Goal: Information Seeking & Learning: Compare options

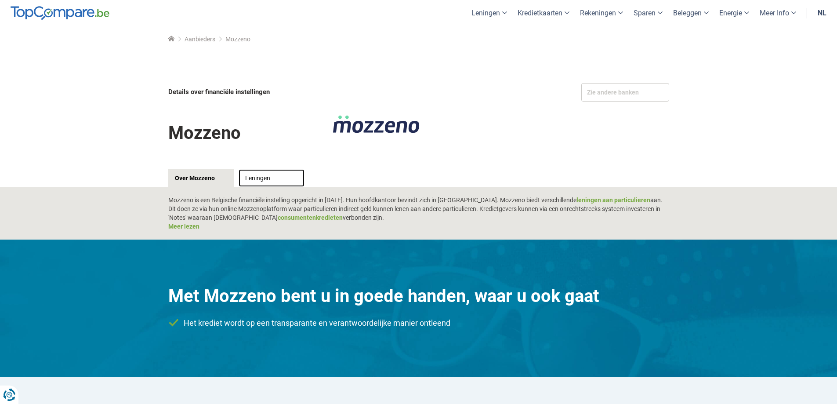
click at [261, 177] on link "Leningen" at bounding box center [272, 178] width 66 height 18
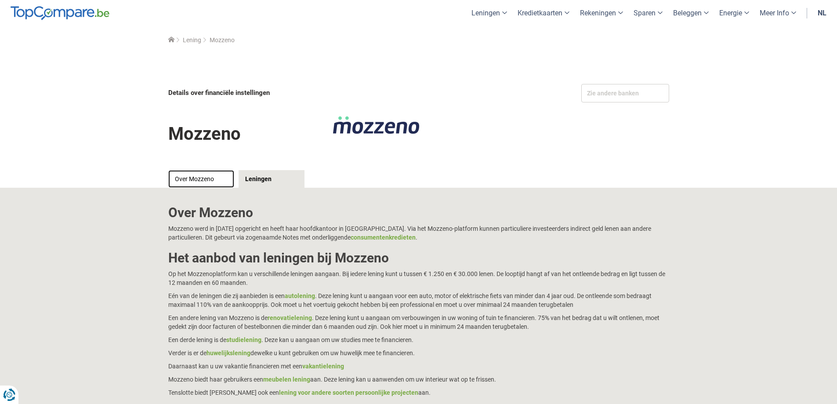
click at [200, 177] on link "Over Mozzeno" at bounding box center [201, 179] width 66 height 18
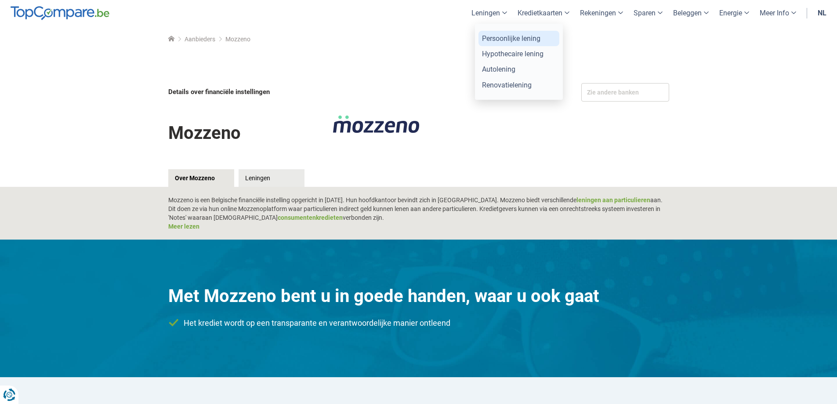
click at [485, 36] on link "Persoonlijke lening" at bounding box center [519, 38] width 81 height 15
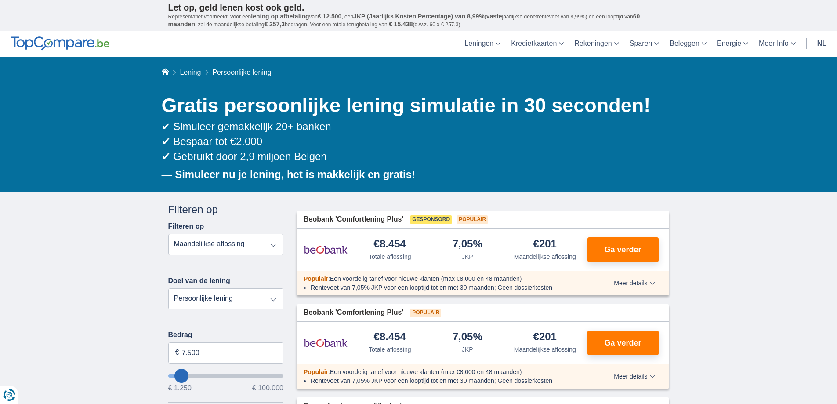
click at [275, 249] on select "Totale aflossing JKP Maandelijkse aflossing" at bounding box center [226, 244] width 116 height 21
click at [273, 246] on select "Totale aflossing JKP Maandelijkse aflossing" at bounding box center [226, 244] width 116 height 21
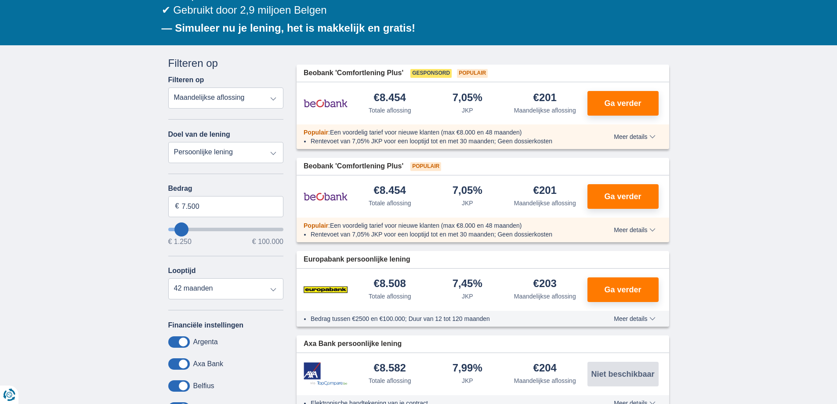
scroll to position [293, 0]
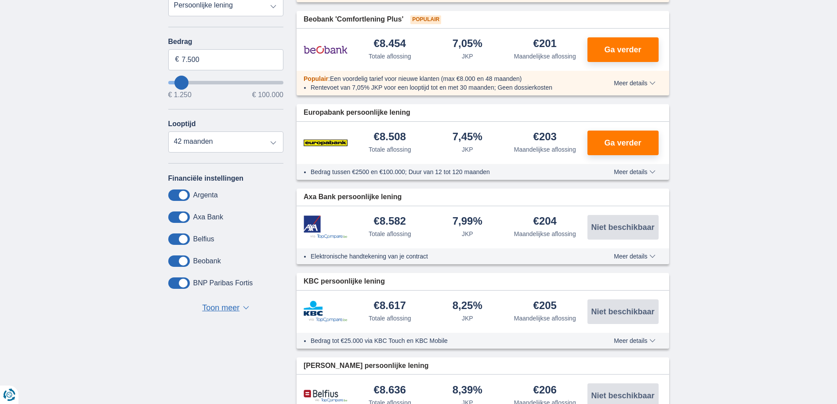
click at [213, 308] on span "Toon meer" at bounding box center [220, 307] width 37 height 11
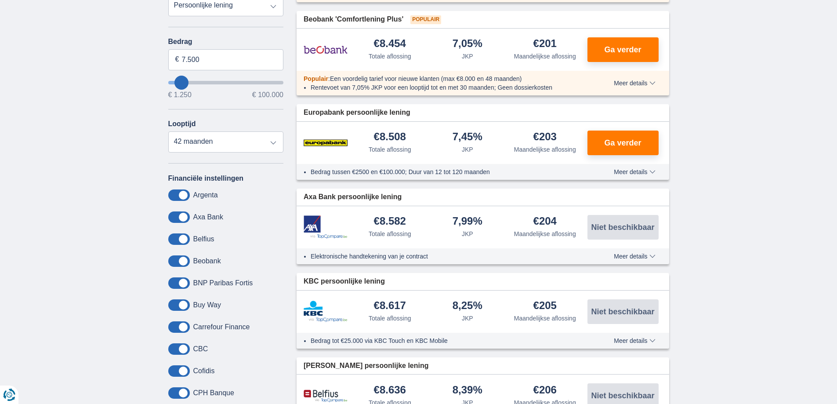
drag, startPoint x: 176, startPoint y: 194, endPoint x: 174, endPoint y: 199, distance: 5.3
click at [176, 195] on span at bounding box center [179, 194] width 22 height 11
click at [0, 0] on input "checkbox" at bounding box center [0, 0] width 0 height 0
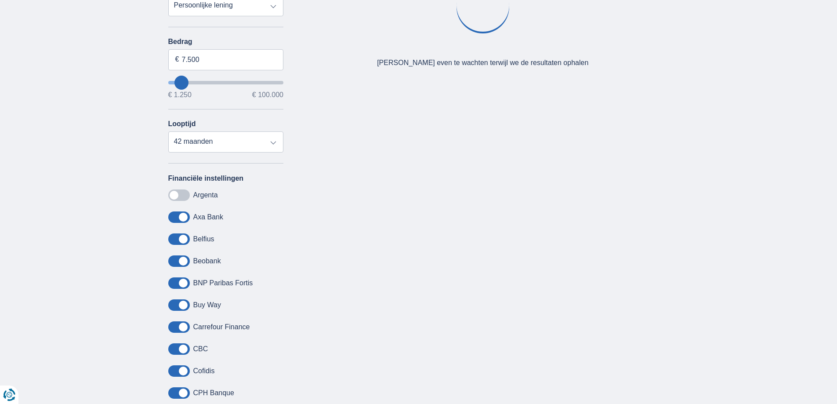
click at [175, 217] on span at bounding box center [179, 216] width 22 height 11
click at [0, 0] on input "checkbox" at bounding box center [0, 0] width 0 height 0
click at [175, 239] on span at bounding box center [179, 238] width 22 height 11
click at [0, 0] on input "checkbox" at bounding box center [0, 0] width 0 height 0
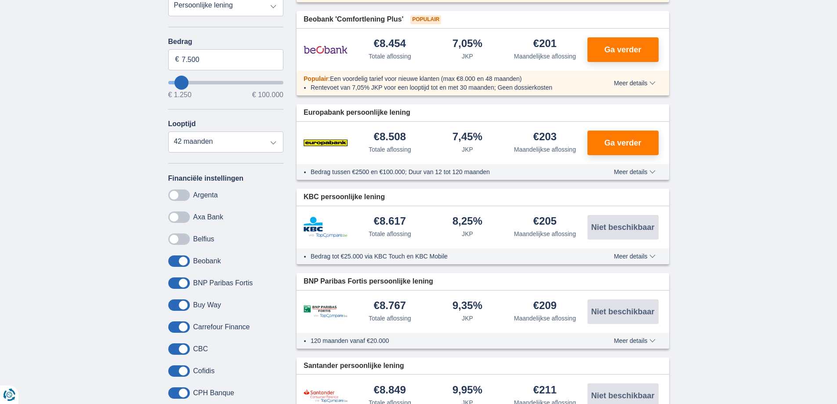
click at [175, 281] on span at bounding box center [179, 282] width 22 height 11
click at [0, 0] on input "checkbox" at bounding box center [0, 0] width 0 height 0
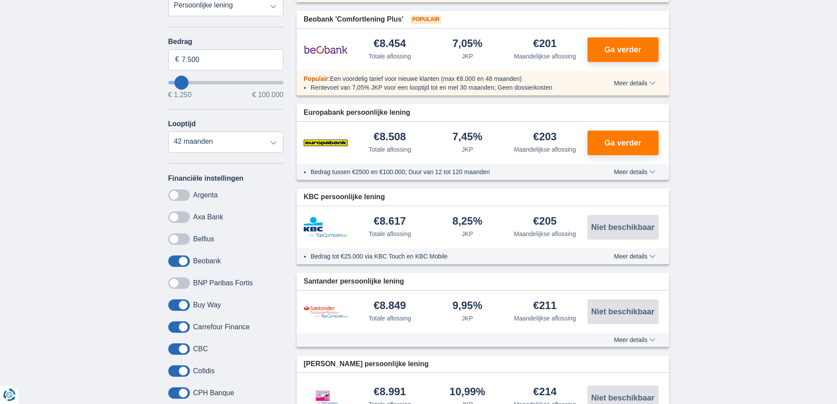
scroll to position [440, 0]
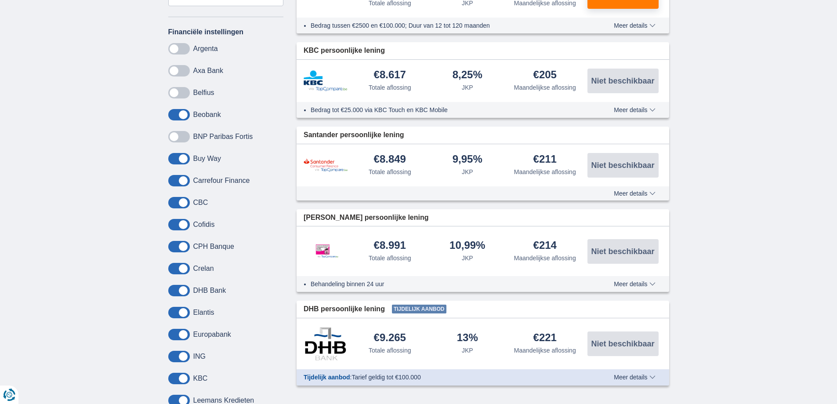
click at [175, 202] on span at bounding box center [179, 202] width 22 height 11
click at [0, 0] on input "checkbox" at bounding box center [0, 0] width 0 height 0
click at [174, 224] on span at bounding box center [179, 224] width 22 height 11
click at [0, 0] on input "checkbox" at bounding box center [0, 0] width 0 height 0
click at [174, 246] on span at bounding box center [179, 246] width 22 height 11
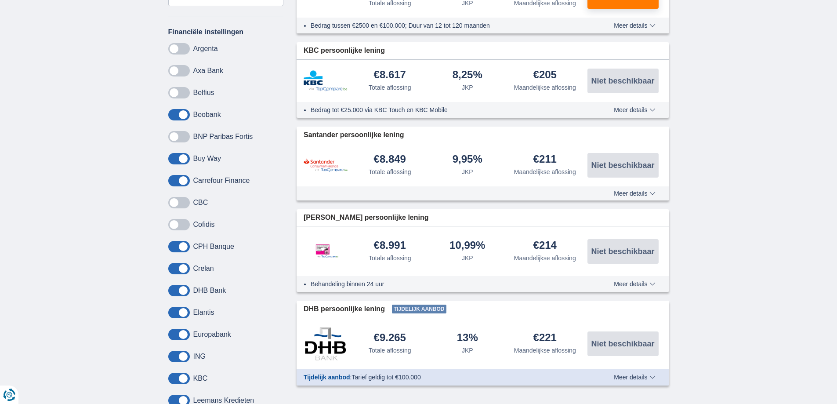
click at [0, 0] on input "checkbox" at bounding box center [0, 0] width 0 height 0
click at [173, 269] on span at bounding box center [179, 268] width 22 height 11
click at [0, 0] on input "checkbox" at bounding box center [0, 0] width 0 height 0
click at [171, 312] on span at bounding box center [179, 312] width 22 height 11
click at [0, 0] on input "checkbox" at bounding box center [0, 0] width 0 height 0
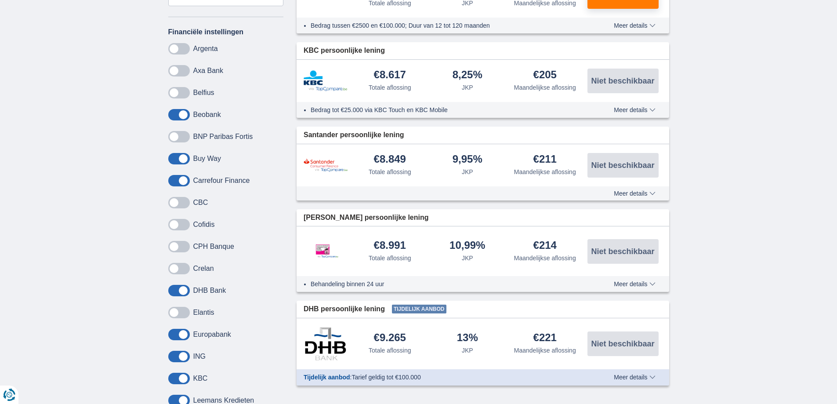
scroll to position [586, 0]
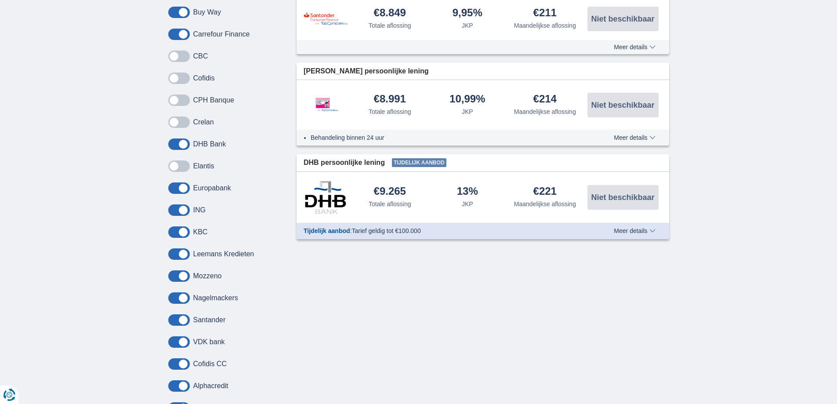
drag, startPoint x: 171, startPoint y: 187, endPoint x: 174, endPoint y: 205, distance: 18.3
click at [171, 188] on span at bounding box center [179, 187] width 22 height 11
click at [0, 0] on input "checkbox" at bounding box center [0, 0] width 0 height 0
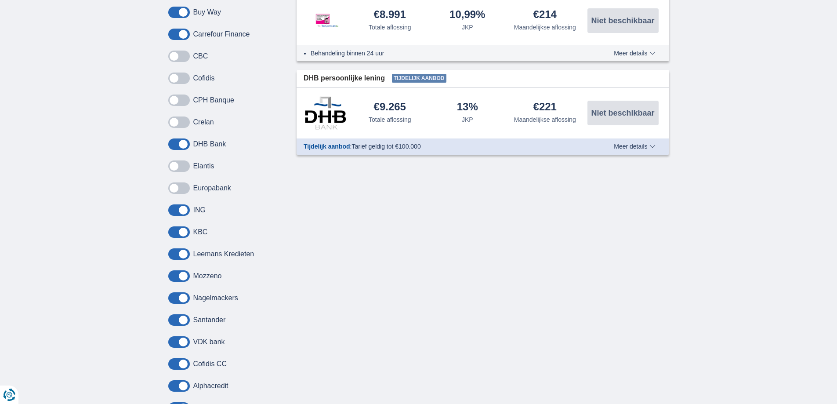
click at [174, 208] on span at bounding box center [179, 209] width 22 height 11
click at [0, 0] on input "checkbox" at bounding box center [0, 0] width 0 height 0
click at [175, 295] on span at bounding box center [179, 297] width 22 height 11
click at [0, 0] on input "checkbox" at bounding box center [0, 0] width 0 height 0
click at [176, 321] on span at bounding box center [179, 319] width 22 height 11
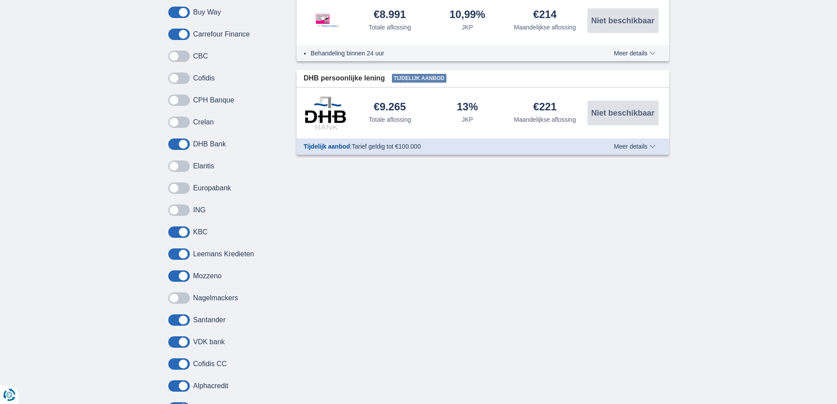
click at [0, 0] on input "checkbox" at bounding box center [0, 0] width 0 height 0
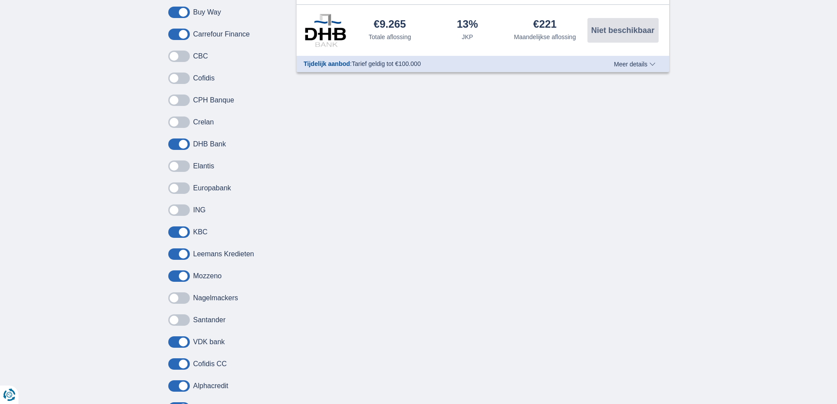
click at [171, 344] on span at bounding box center [179, 341] width 22 height 11
click at [0, 0] on input "checkbox" at bounding box center [0, 0] width 0 height 0
click at [179, 364] on span at bounding box center [179, 363] width 22 height 11
click at [0, 0] on input "checkbox" at bounding box center [0, 0] width 0 height 0
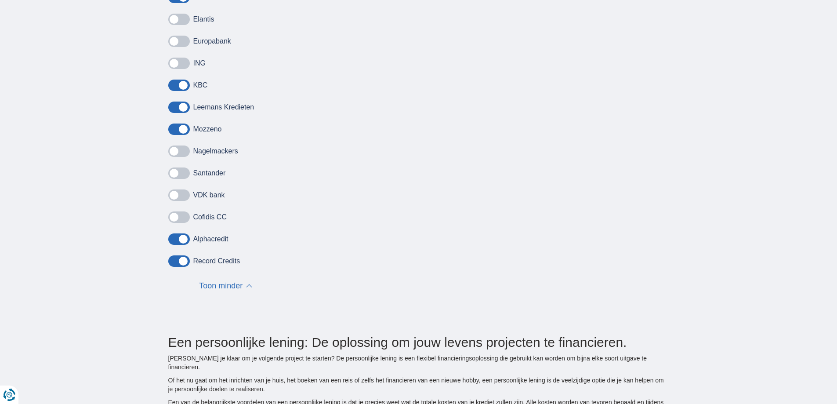
click at [175, 239] on span at bounding box center [179, 238] width 22 height 11
click at [0, 0] on input "checkbox" at bounding box center [0, 0] width 0 height 0
click at [177, 262] on span at bounding box center [179, 260] width 22 height 11
click at [0, 0] on input "checkbox" at bounding box center [0, 0] width 0 height 0
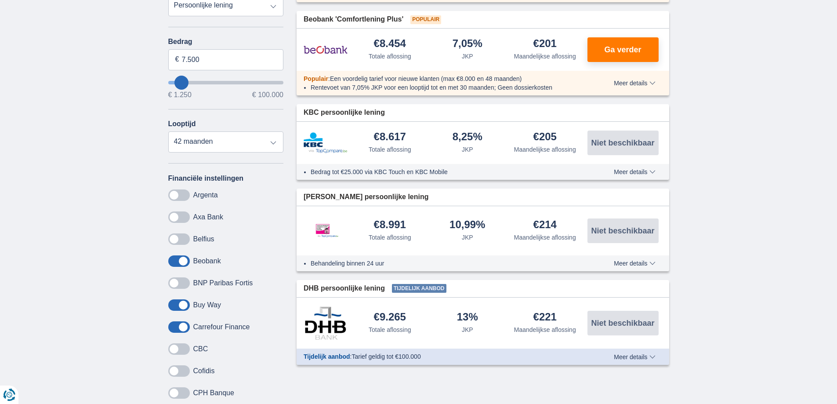
scroll to position [146, 0]
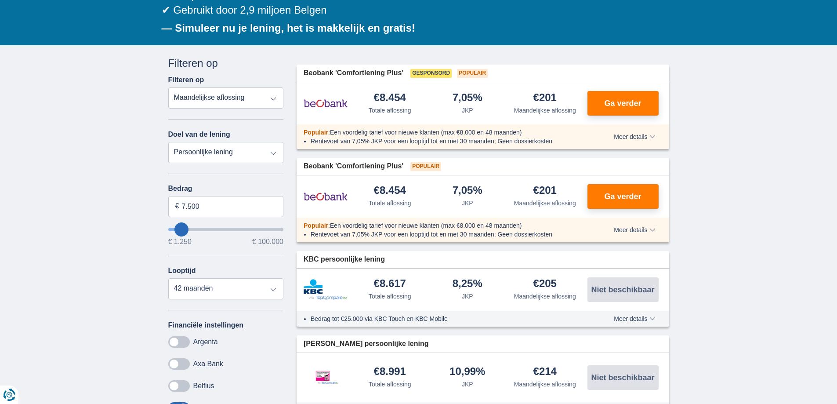
click at [634, 318] on span "Meer details" at bounding box center [634, 319] width 41 height 6
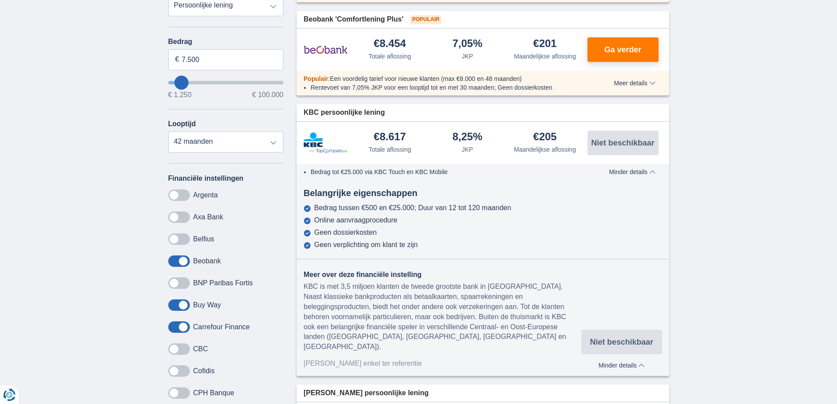
scroll to position [0, 0]
